Goal: Browse casually: Explore the website without a specific task or goal

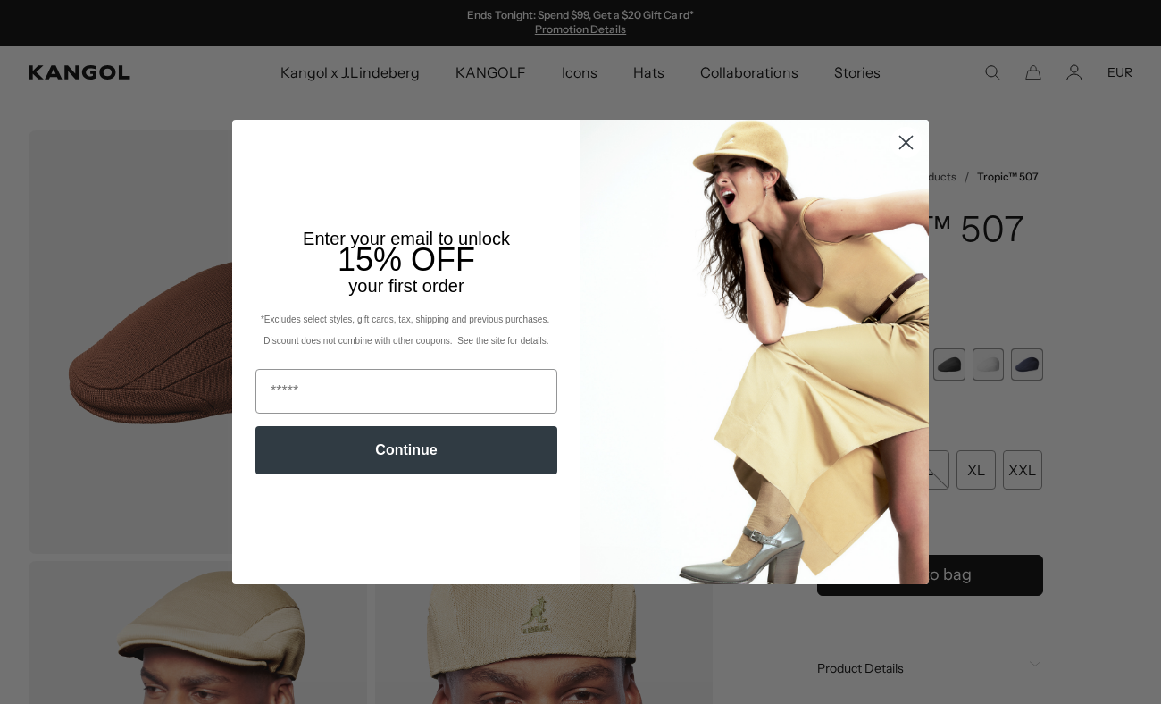
click at [907, 146] on circle "Close dialog" at bounding box center [905, 142] width 29 height 29
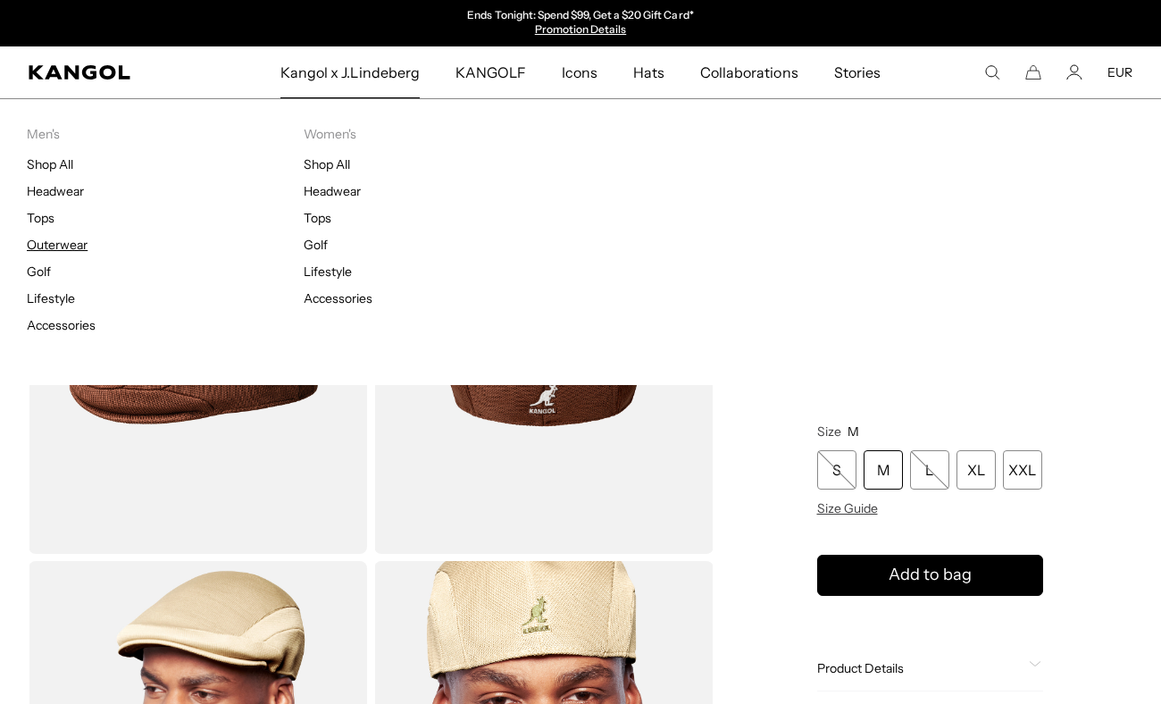
click at [71, 251] on link "Outerwear" at bounding box center [57, 245] width 61 height 16
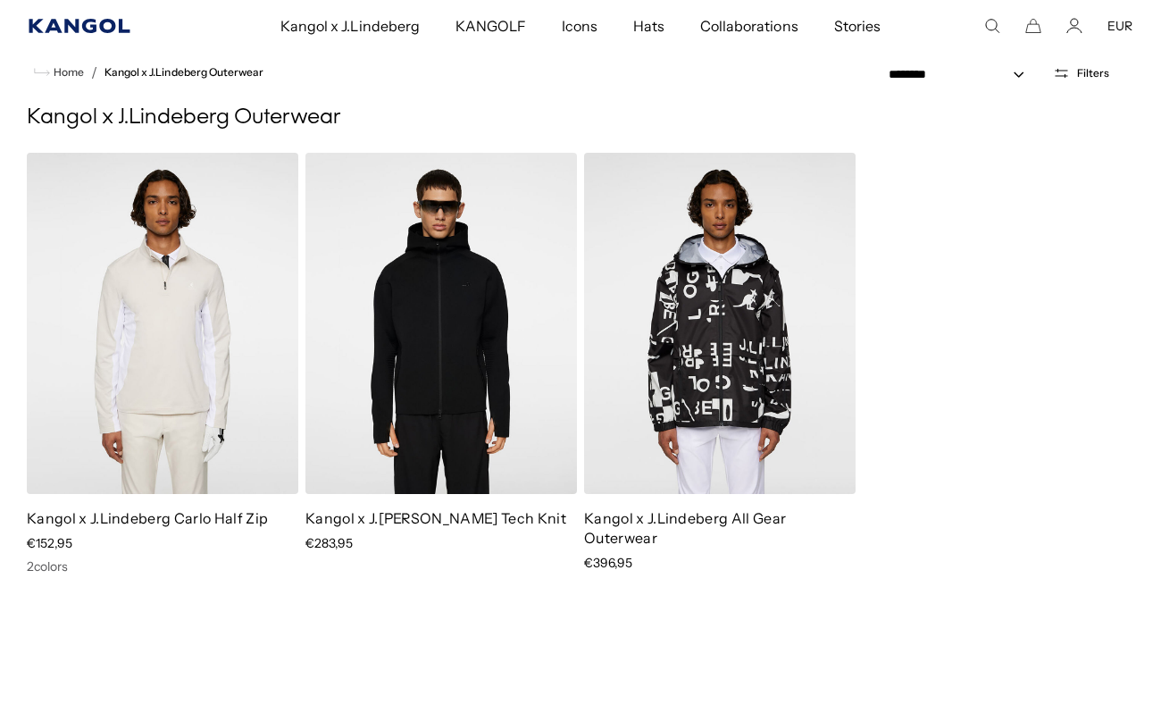
click at [117, 24] on icon "Kangol" at bounding box center [80, 26] width 103 height 14
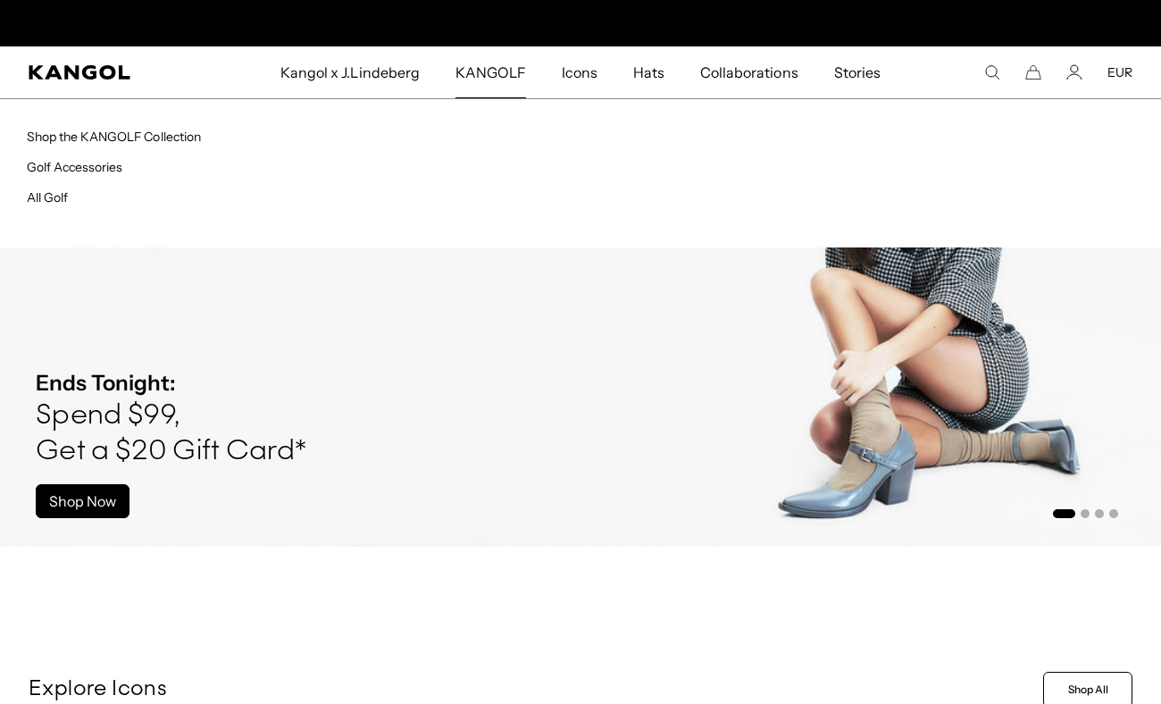
scroll to position [0, 368]
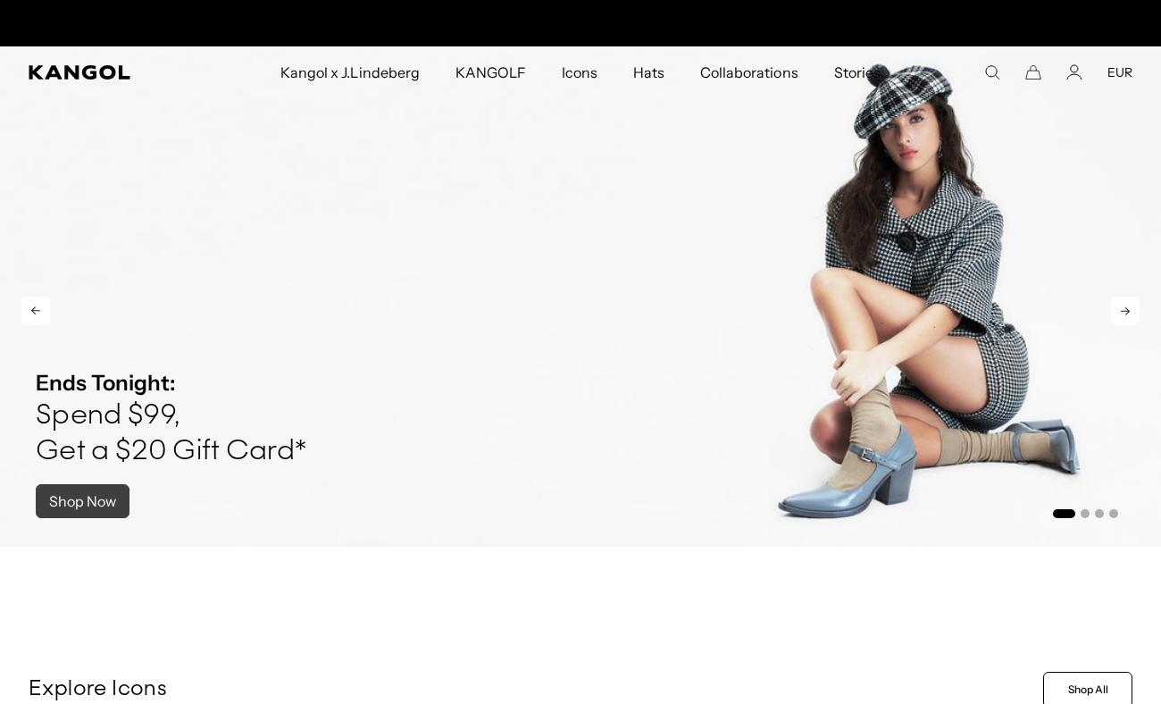
click at [70, 487] on link "Shop Now" at bounding box center [83, 501] width 94 height 34
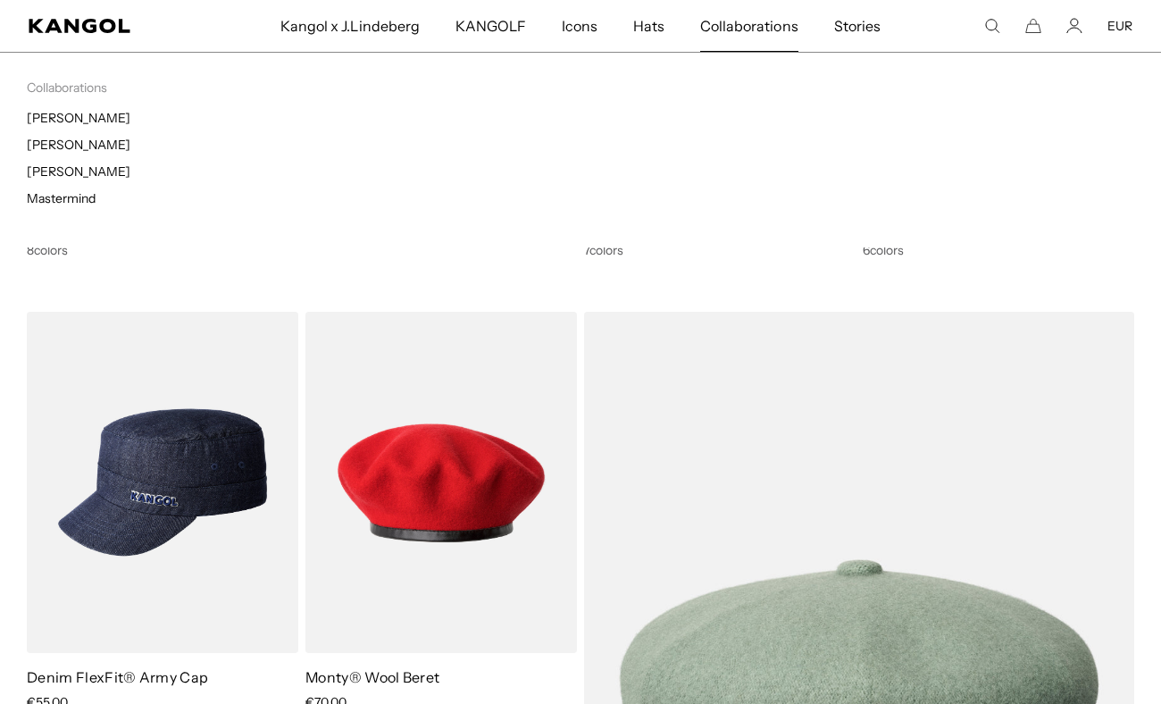
click at [711, 21] on span "Collaborations" at bounding box center [748, 26] width 97 height 52
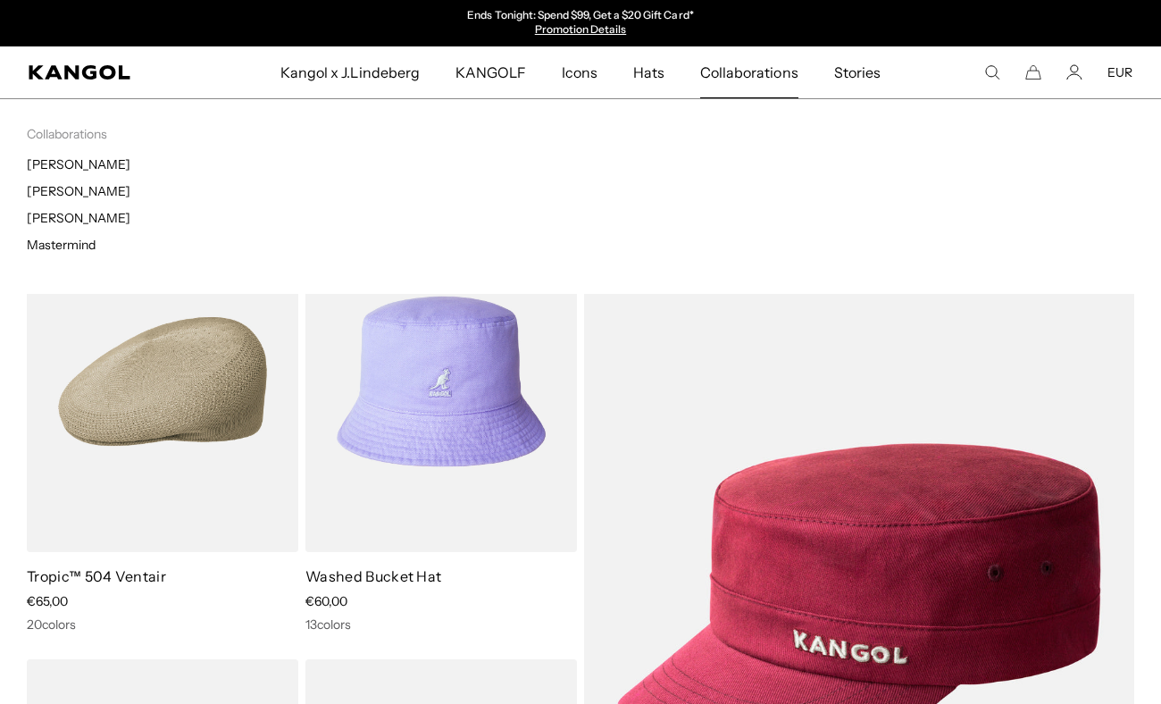
click at [713, 66] on span "Collaborations" at bounding box center [748, 72] width 97 height 52
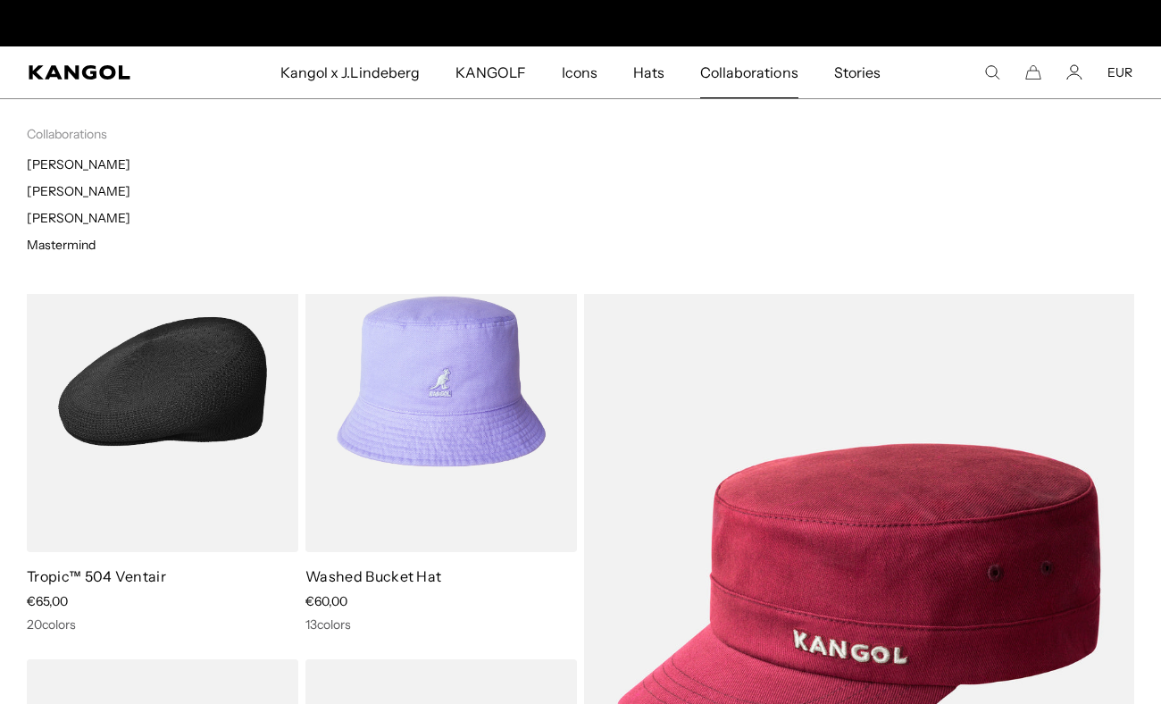
scroll to position [0, 368]
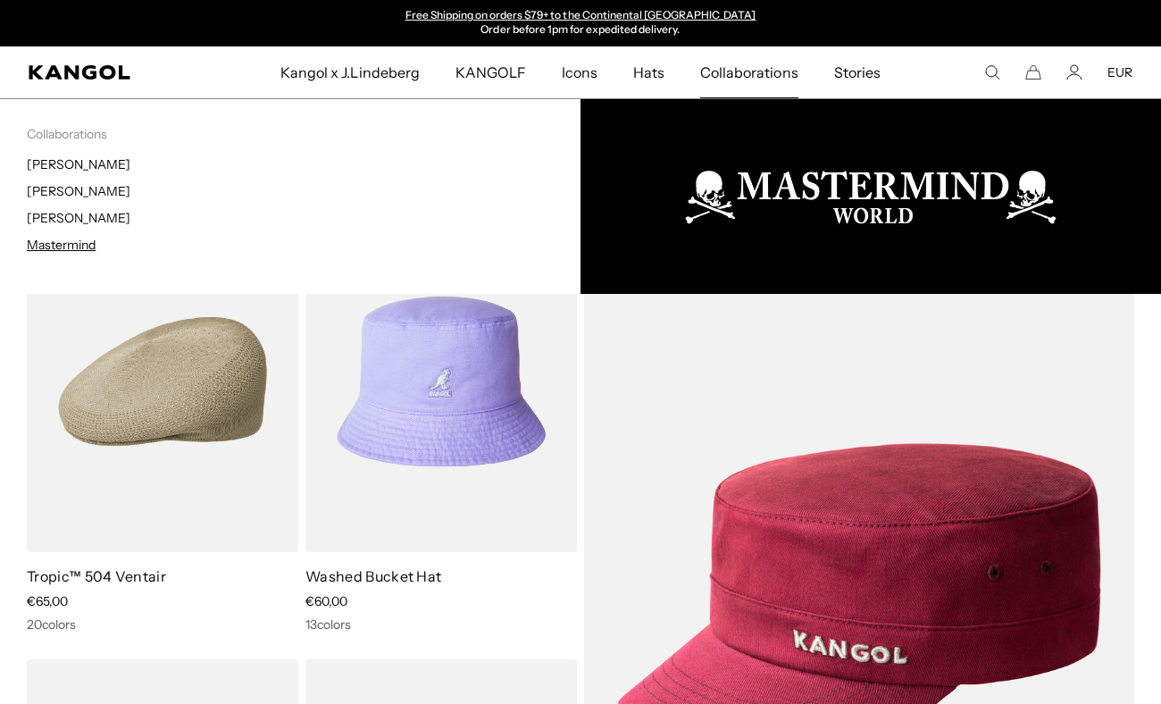
click at [33, 243] on link "Mastermind" at bounding box center [61, 245] width 69 height 16
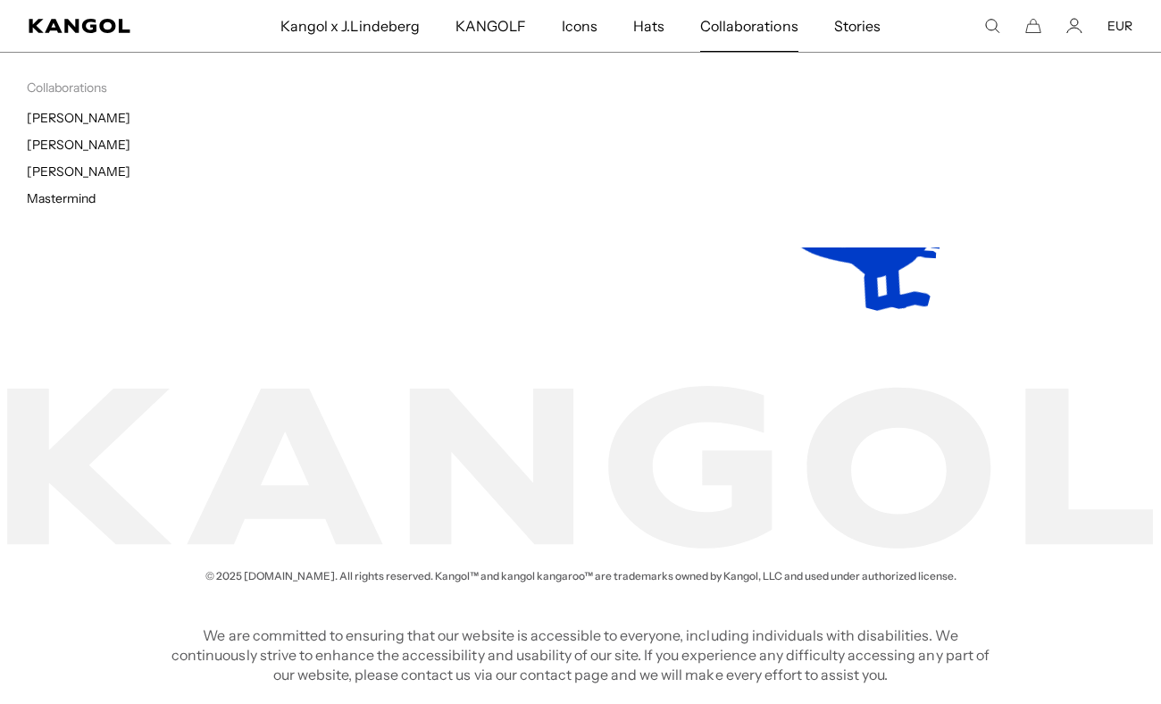
scroll to position [0, 368]
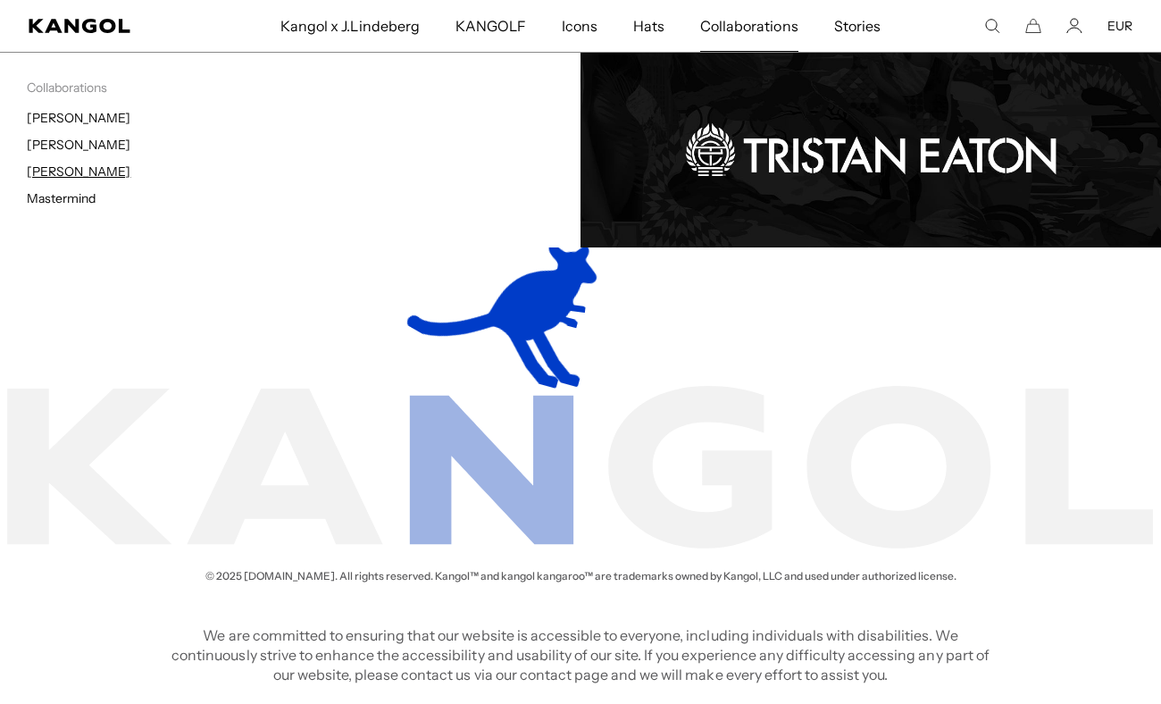
click at [76, 168] on link "[PERSON_NAME]" at bounding box center [79, 171] width 104 height 16
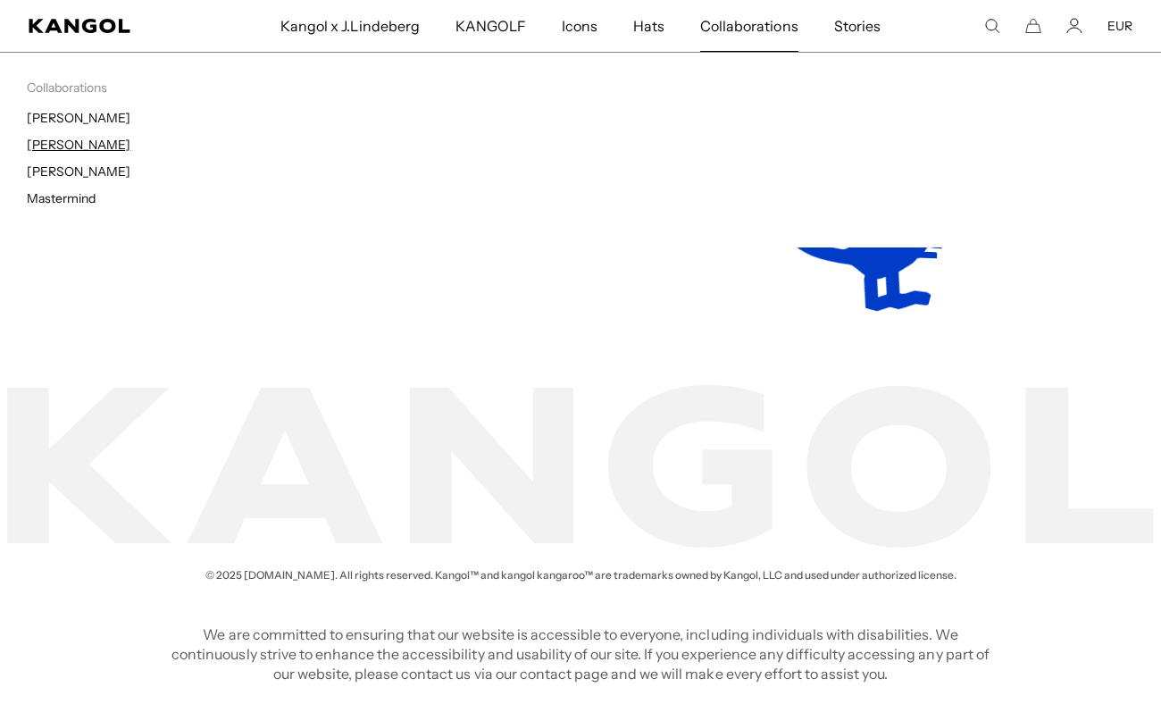
scroll to position [0, 368]
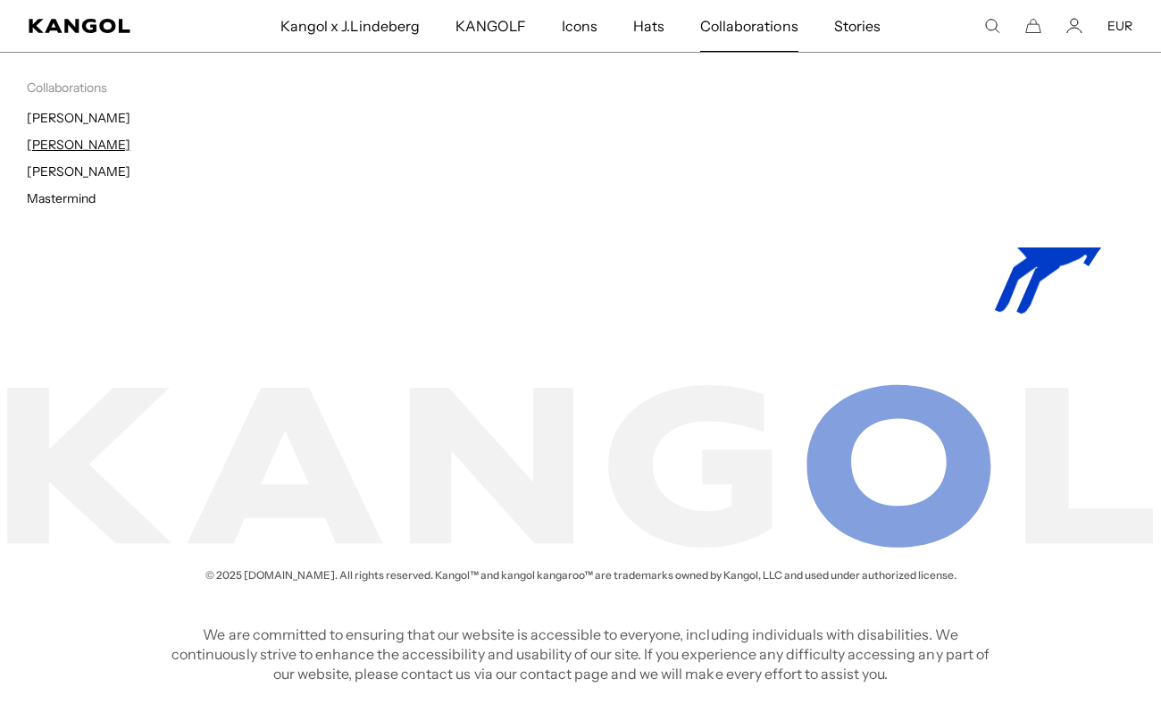
click at [94, 138] on link "[PERSON_NAME]" at bounding box center [79, 145] width 104 height 16
